Goal: Transaction & Acquisition: Purchase product/service

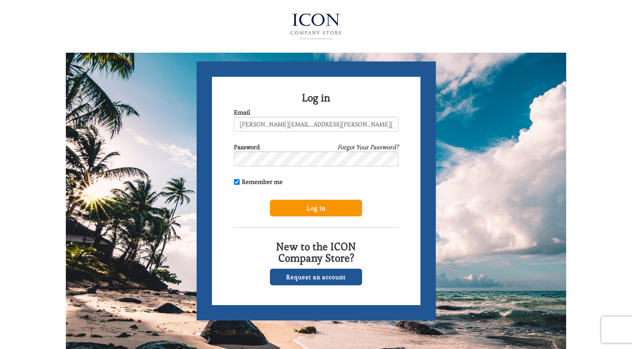
click at [305, 208] on input "Log in" at bounding box center [316, 208] width 92 height 17
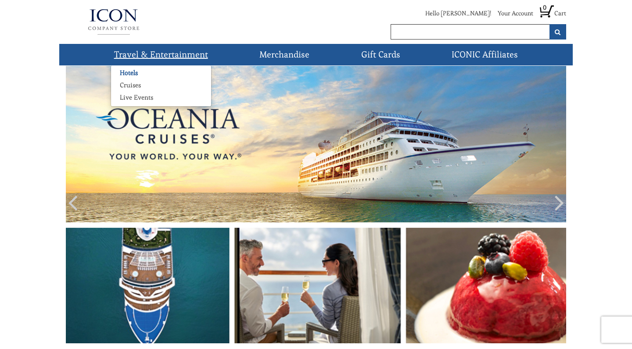
click at [131, 72] on link "Hotels" at bounding box center [129, 72] width 36 height 9
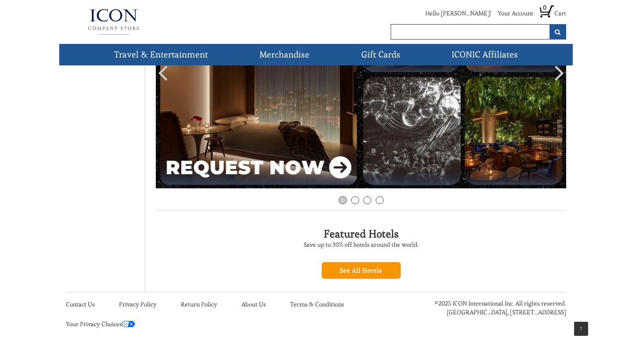
scroll to position [158, 0]
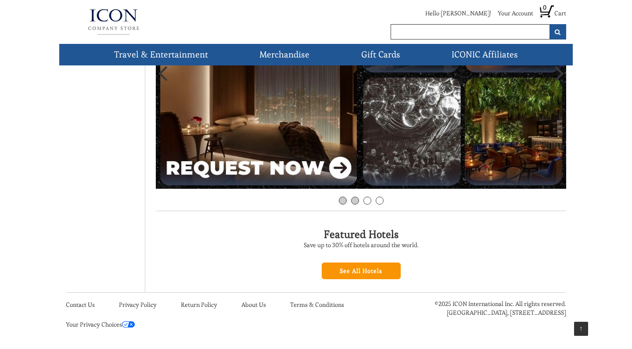
click at [355, 200] on link "2" at bounding box center [355, 201] width 8 height 8
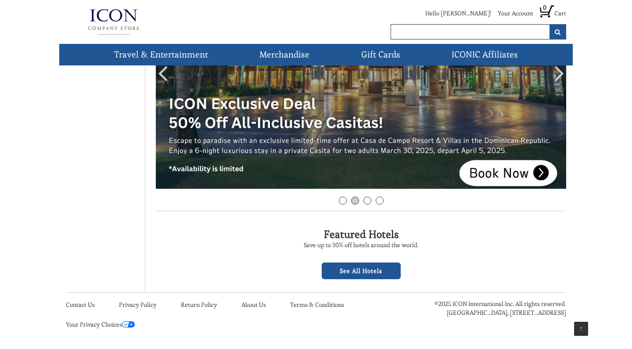
click at [359, 267] on link "See All Hotels" at bounding box center [361, 270] width 79 height 17
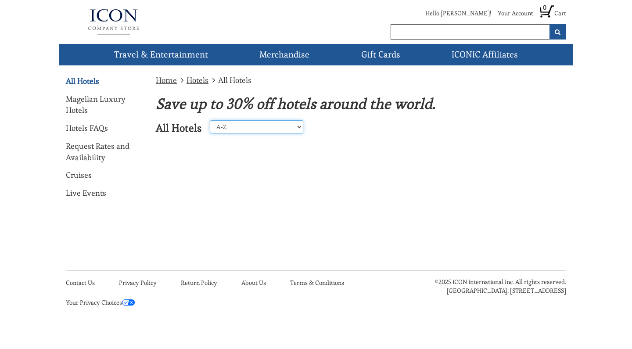
select select "4"
select select "asc"
click at [79, 104] on link "Magellan Luxury Hotels" at bounding box center [102, 104] width 72 height 22
select select "4"
